Goal: Task Accomplishment & Management: Manage account settings

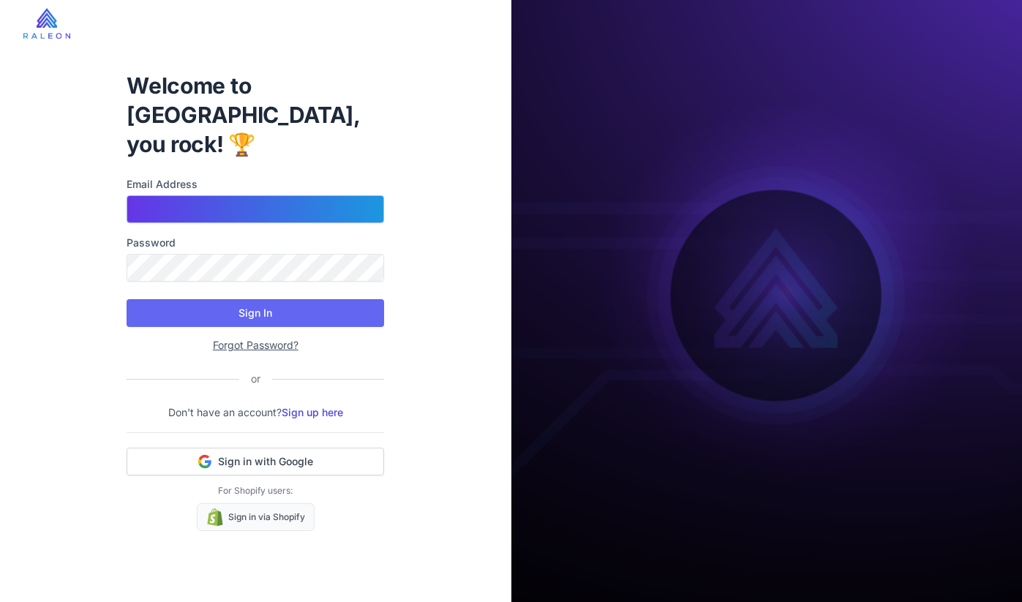
click at [274, 195] on input "Email Address" at bounding box center [255, 209] width 257 height 28
type input "**********"
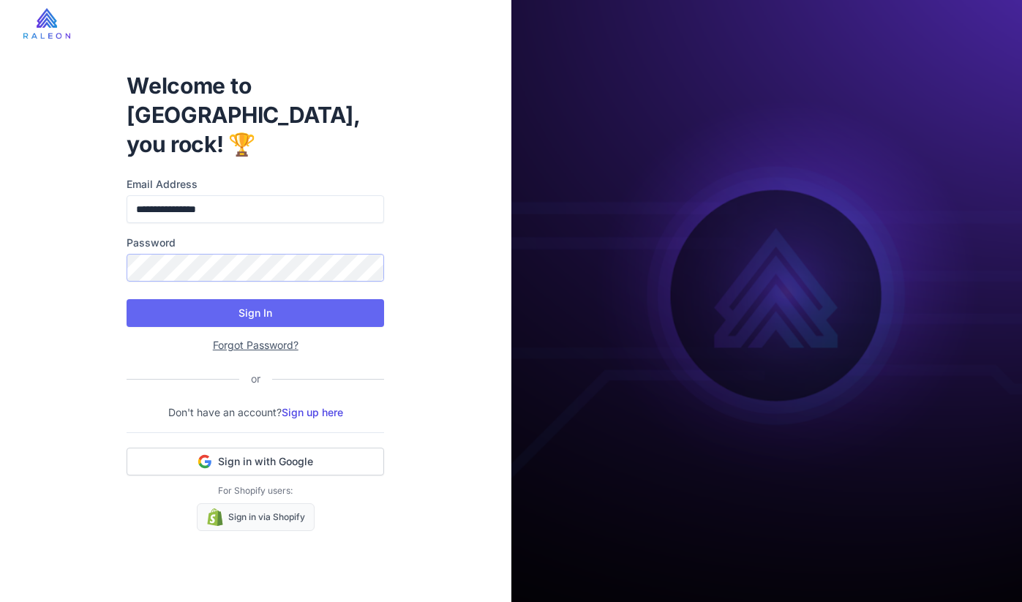
click at [127, 299] on button "Sign In" at bounding box center [255, 313] width 257 height 28
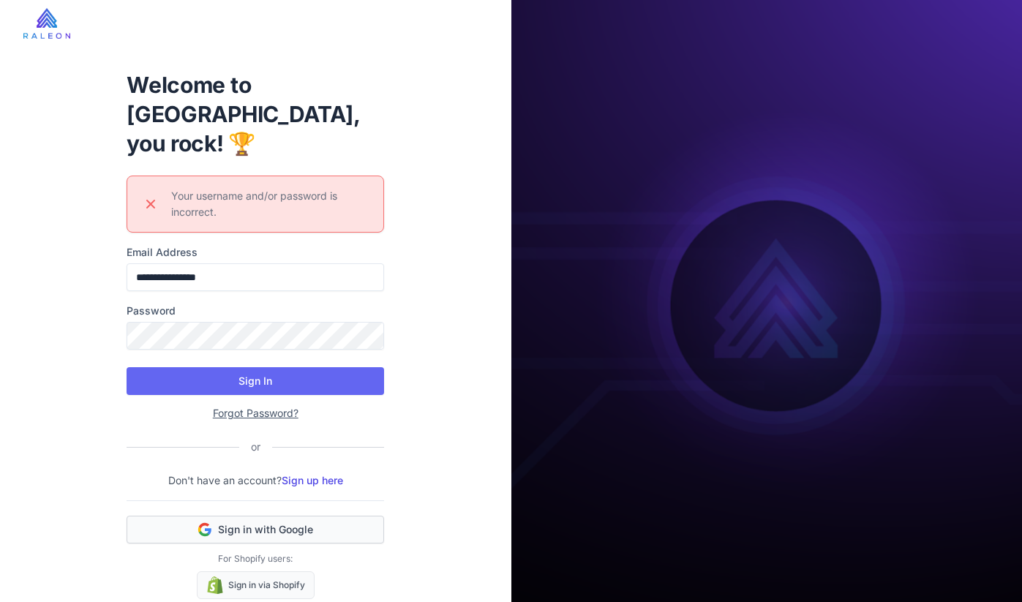
click at [271, 522] on span "Sign in with Google" at bounding box center [265, 529] width 95 height 15
click at [248, 571] on link "Sign in via Shopify" at bounding box center [256, 585] width 118 height 28
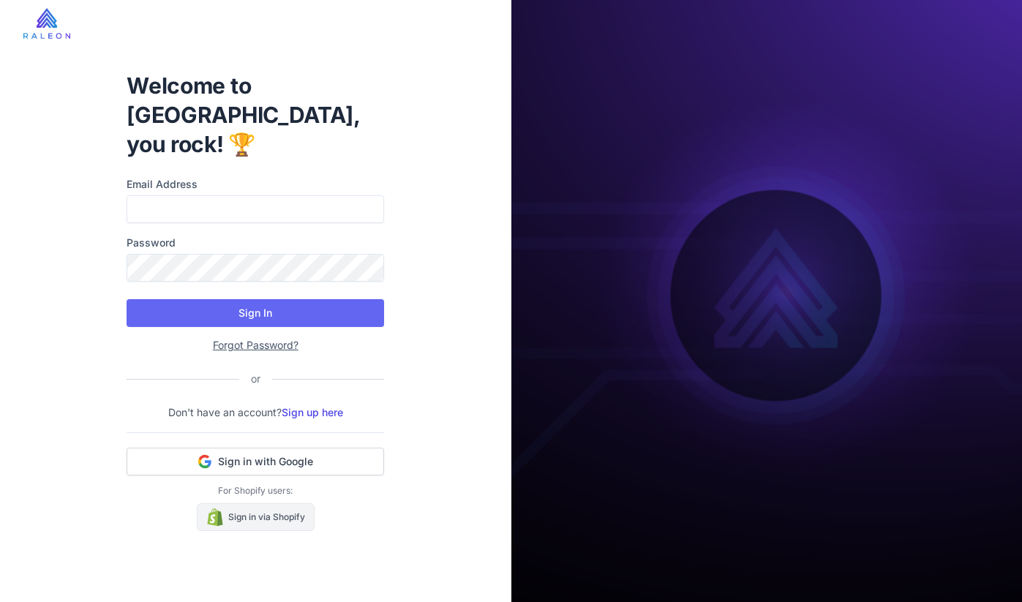
click at [260, 505] on link "Sign in via Shopify" at bounding box center [256, 517] width 118 height 28
